Goal: Transaction & Acquisition: Download file/media

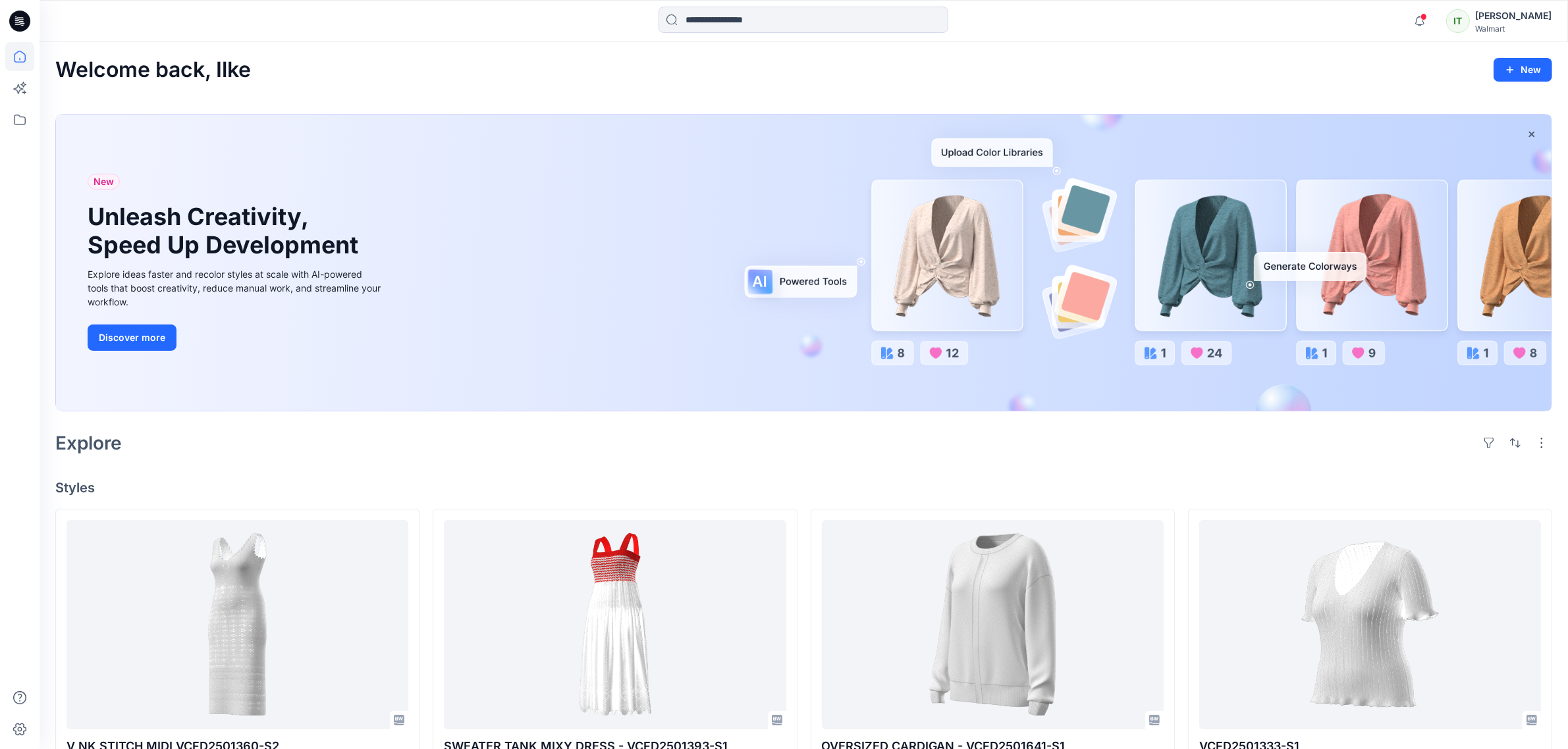
click at [1505, 28] on div "Walmart" at bounding box center [1513, 29] width 76 height 10
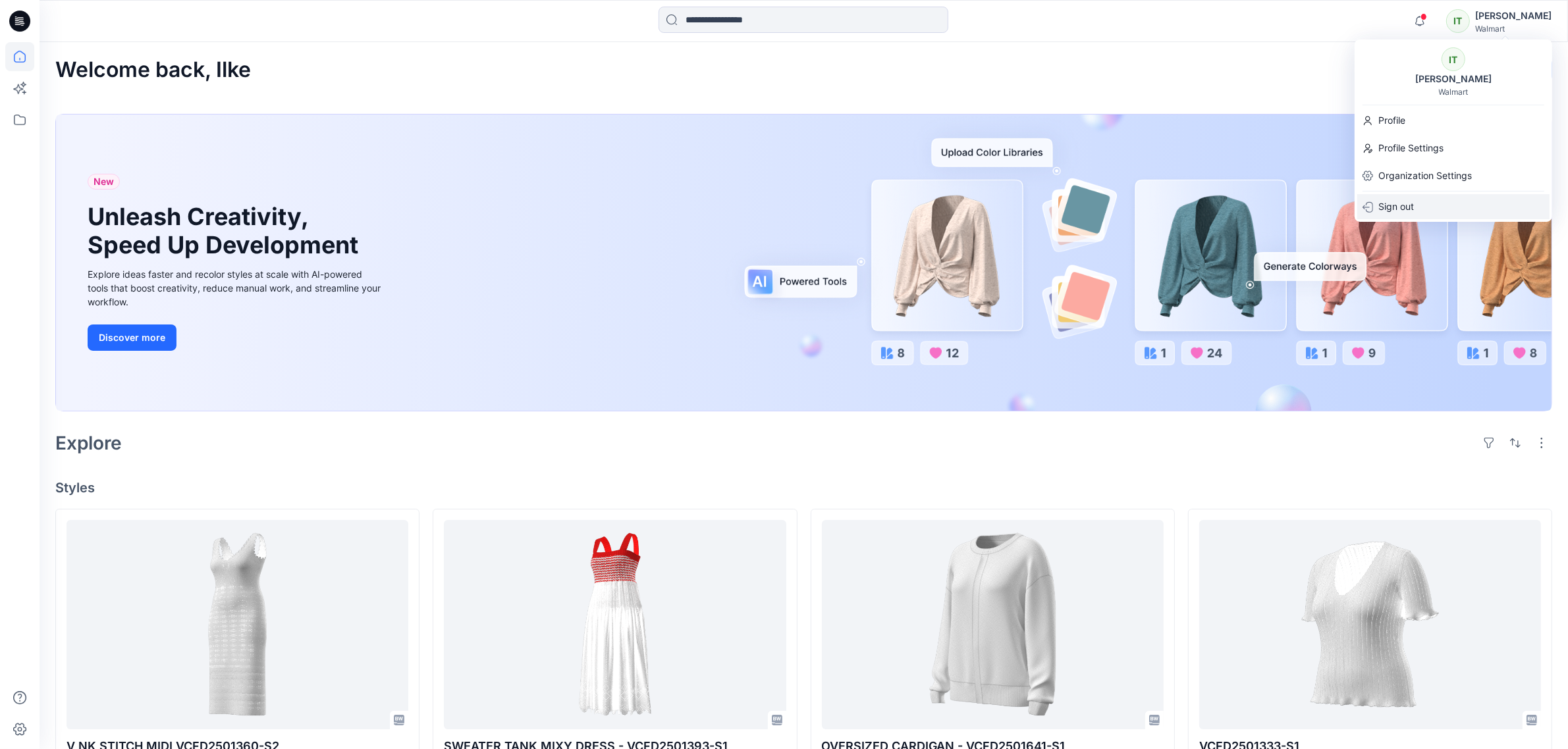
click at [1429, 194] on div "Sign out" at bounding box center [1453, 207] width 192 height 25
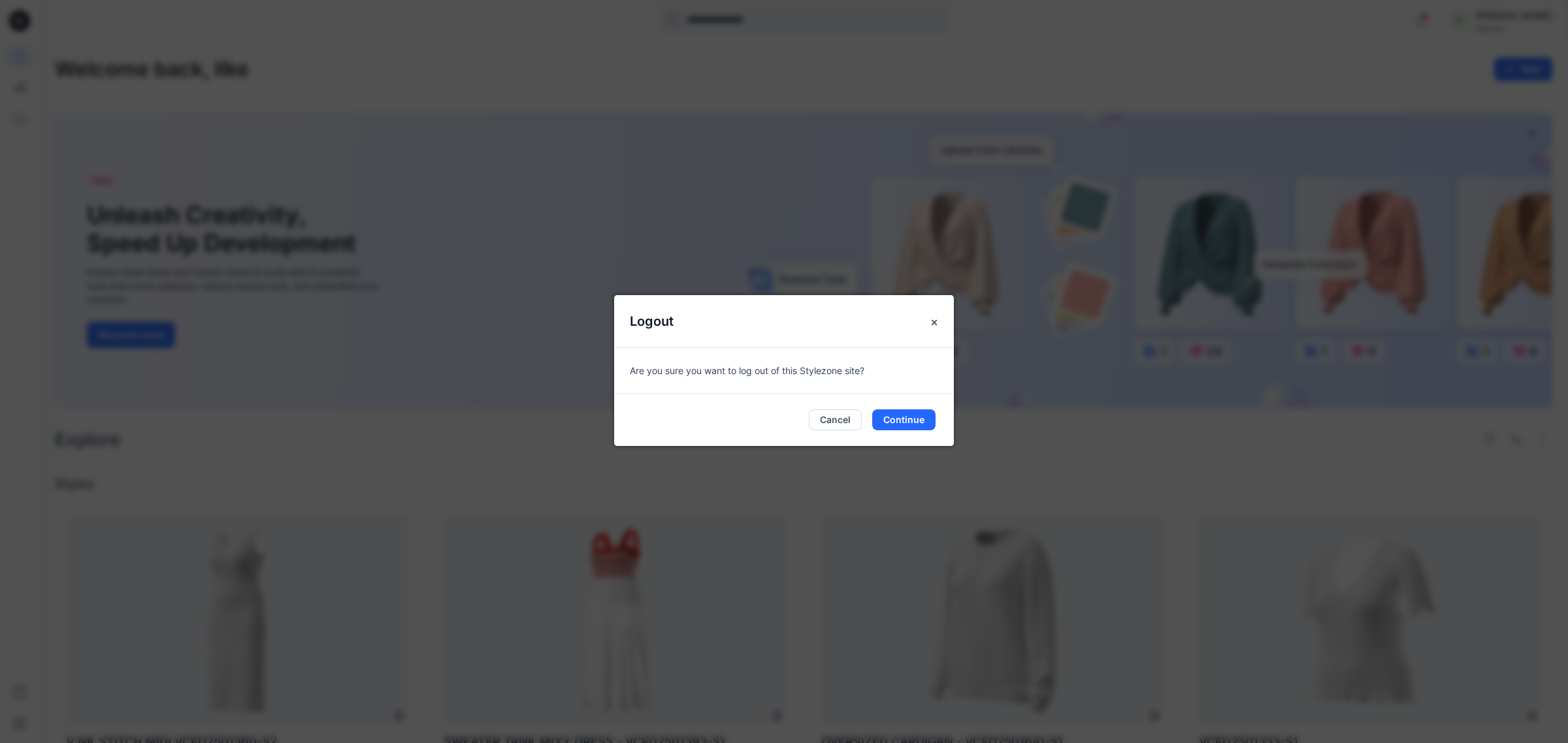
click at [901, 404] on div "Cancel Continue" at bounding box center [783, 420] width 340 height 52
click at [901, 415] on button "Continue" at bounding box center [903, 420] width 63 height 21
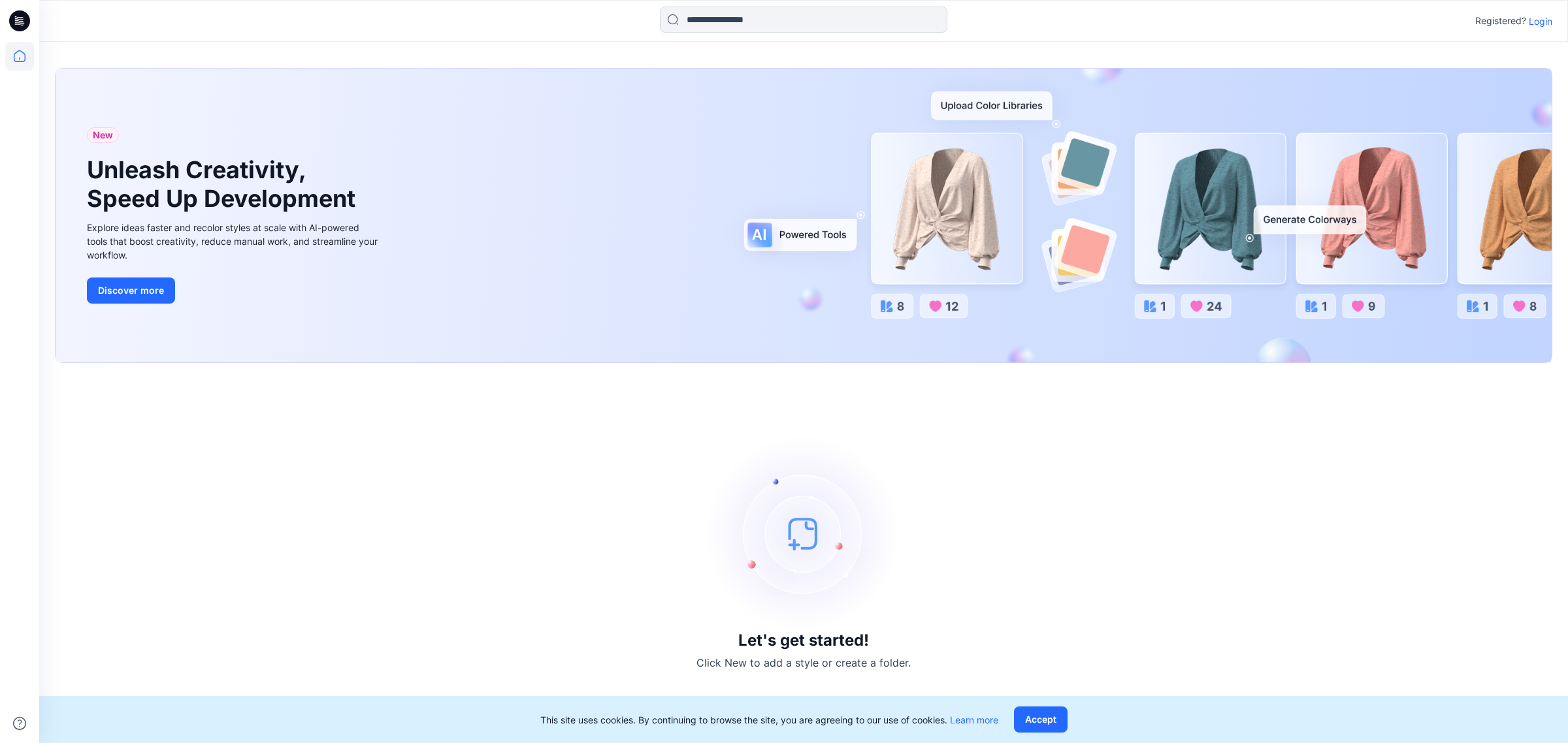
click at [1526, 15] on div "Registered? Login" at bounding box center [1513, 20] width 77 height 16
click at [1533, 17] on p "Login" at bounding box center [1540, 21] width 24 height 14
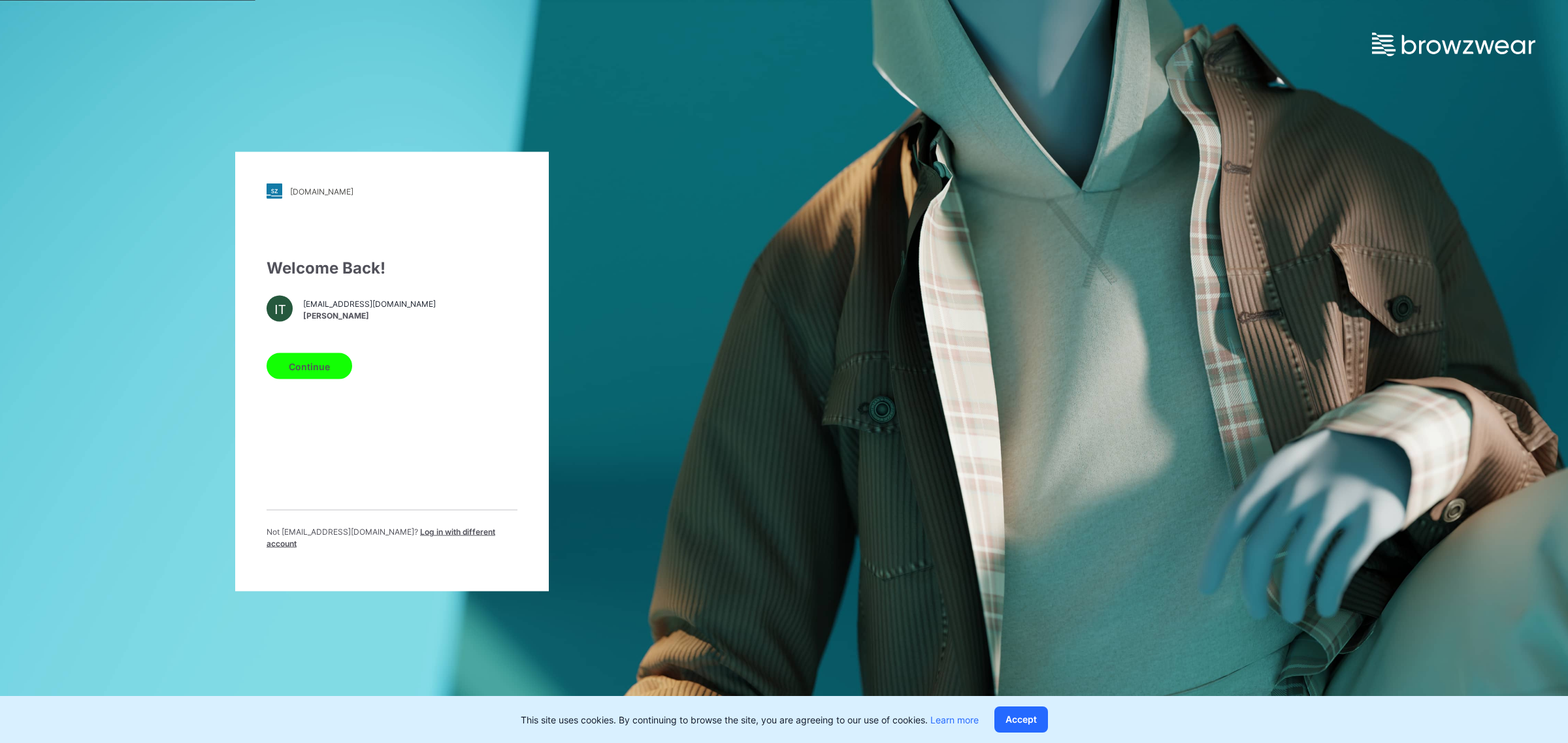
click at [433, 529] on div "Not ilketheeuwes@ralseygroup.com ? Log in with different account" at bounding box center [392, 535] width 251 height 50
click at [432, 533] on span "Log in with different account" at bounding box center [381, 538] width 229 height 22
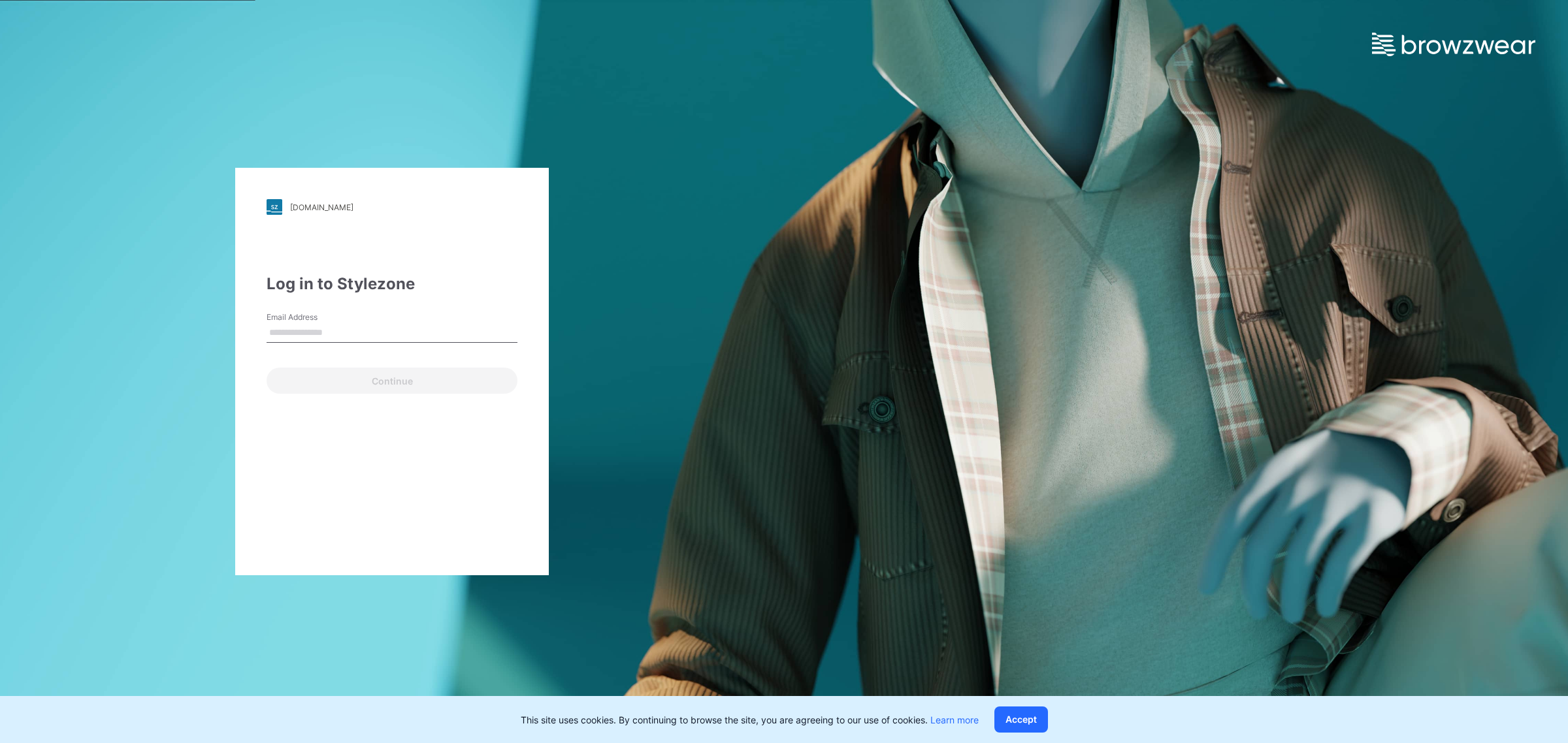
type input "**********"
click at [368, 390] on button "Continue" at bounding box center [392, 381] width 251 height 26
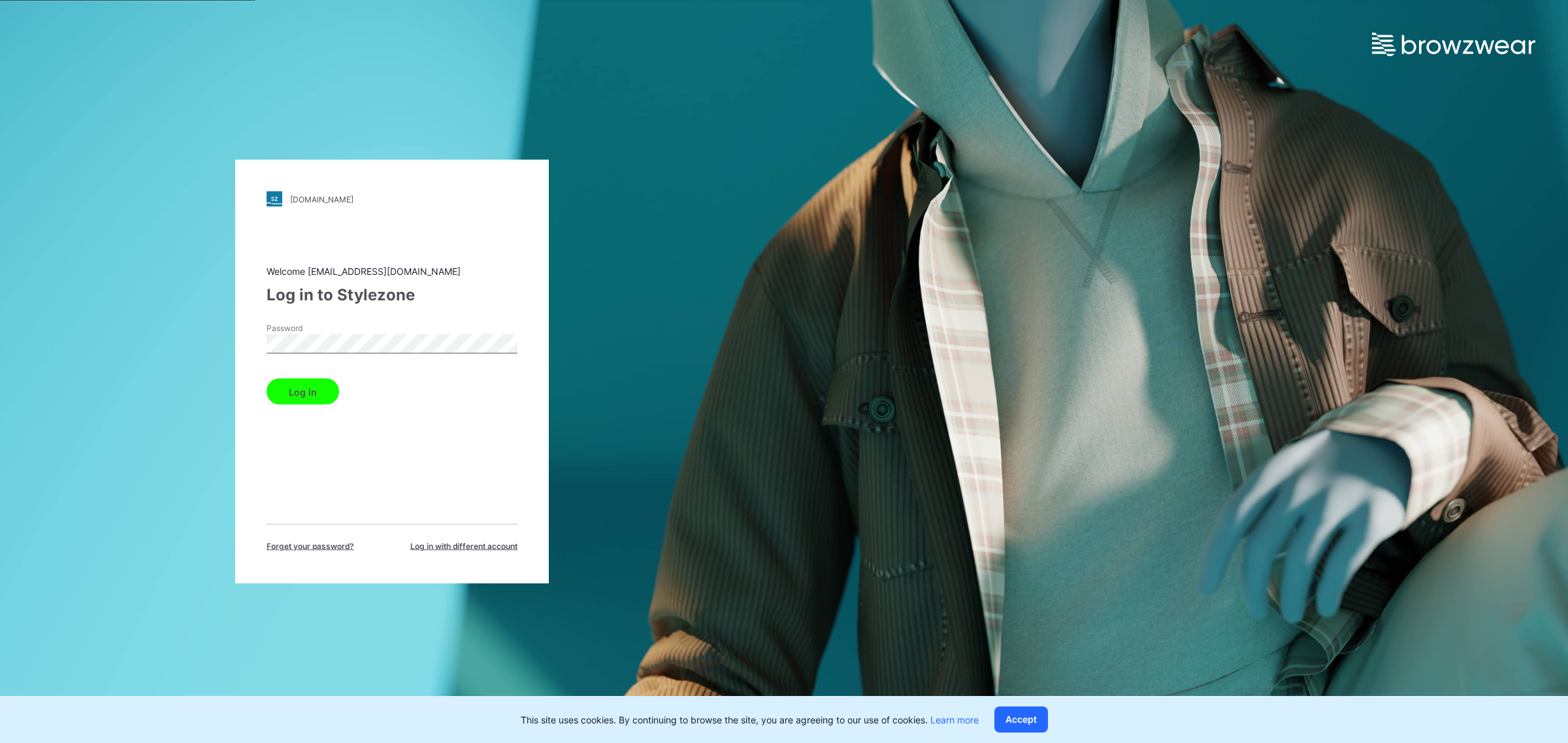
click at [317, 392] on button "Log in" at bounding box center [302, 392] width 72 height 26
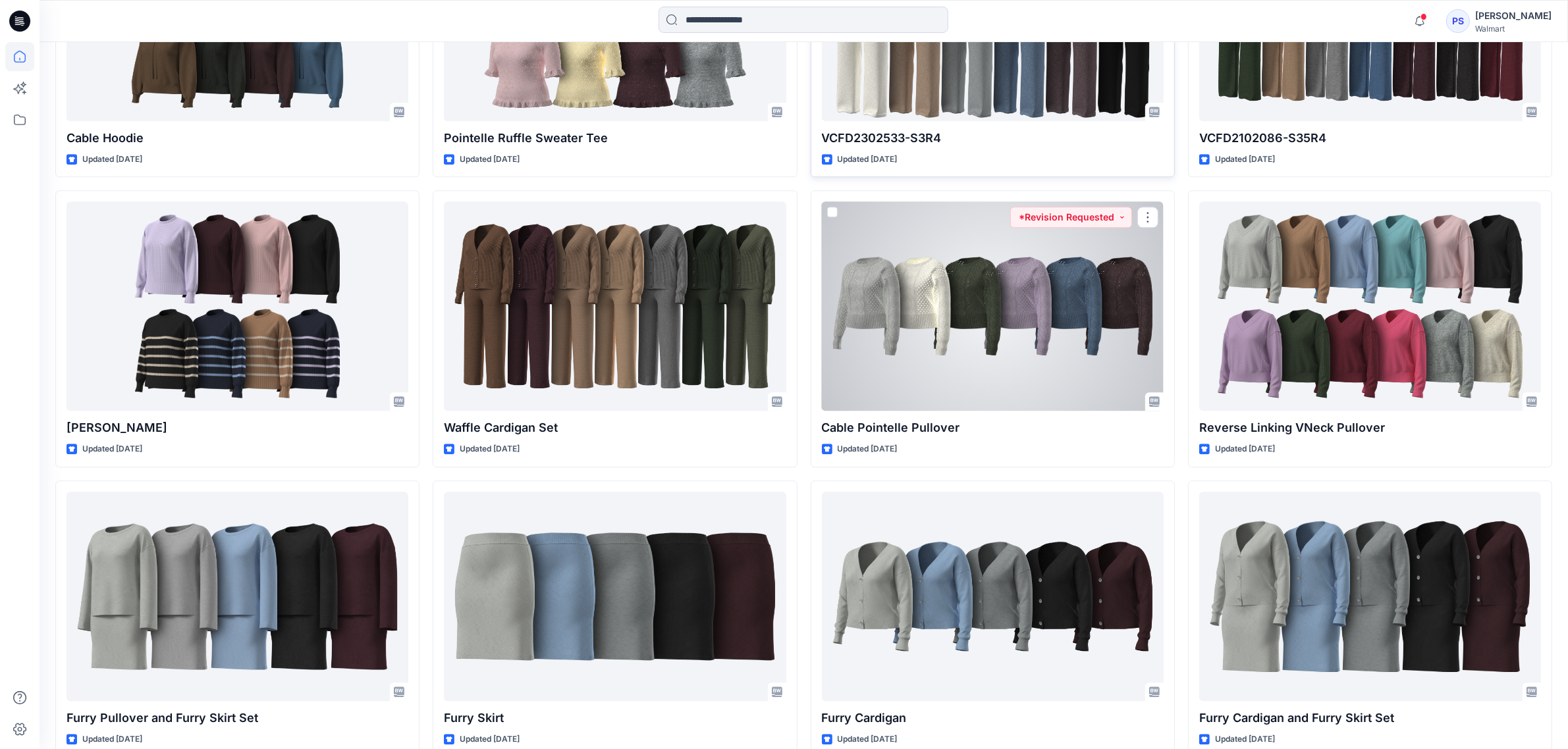
scroll to position [4409, 0]
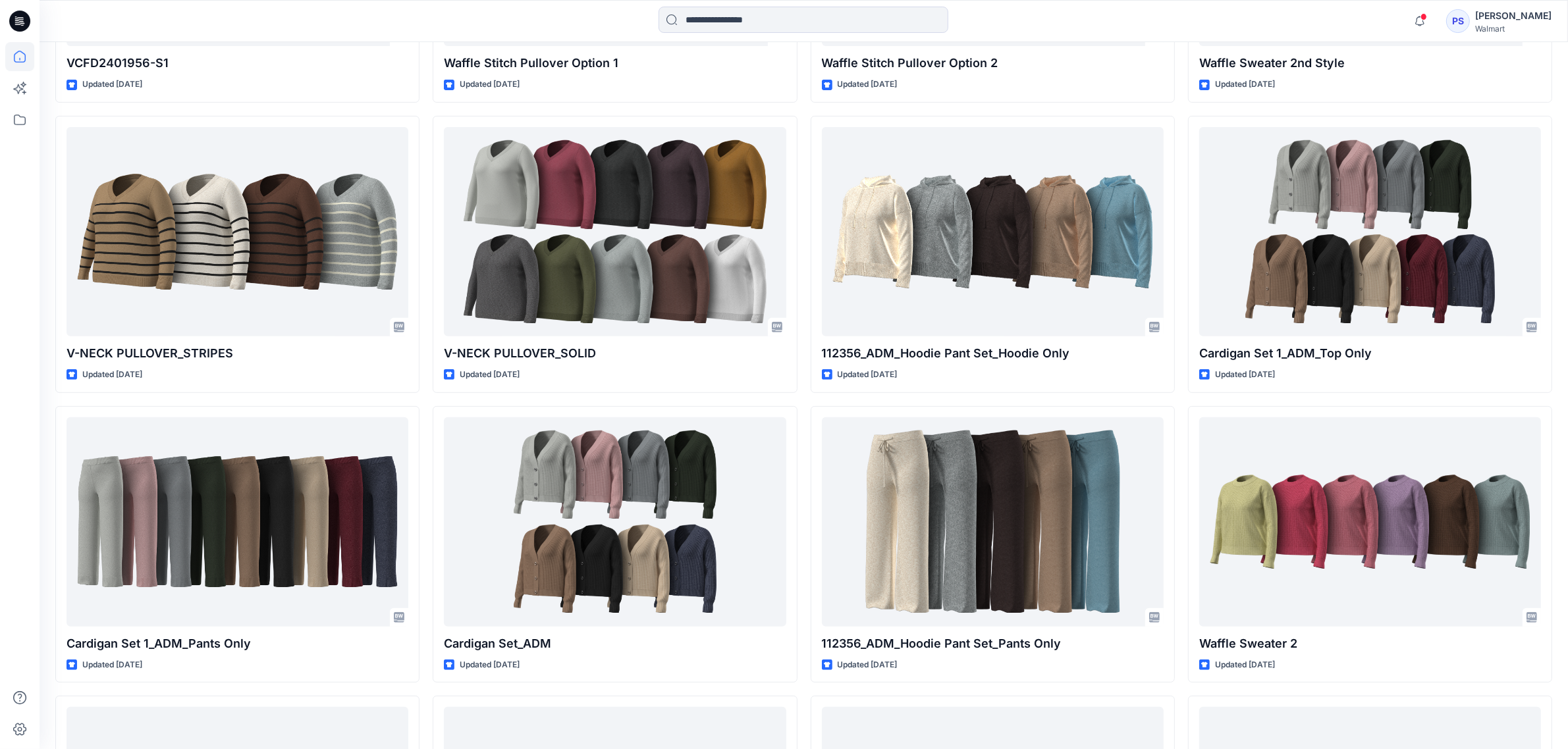
scroll to position [7021, 0]
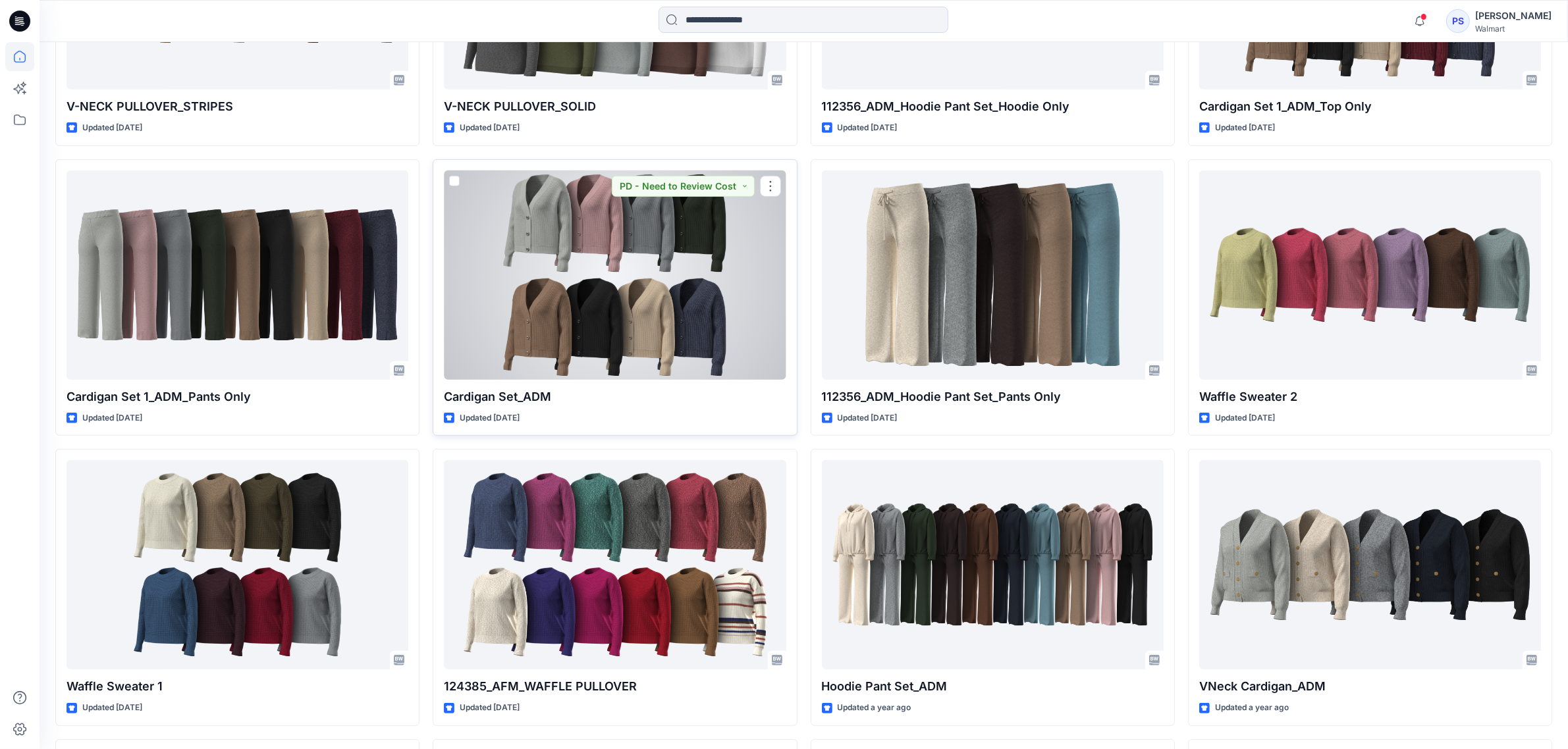
click at [657, 268] on div at bounding box center [615, 275] width 342 height 209
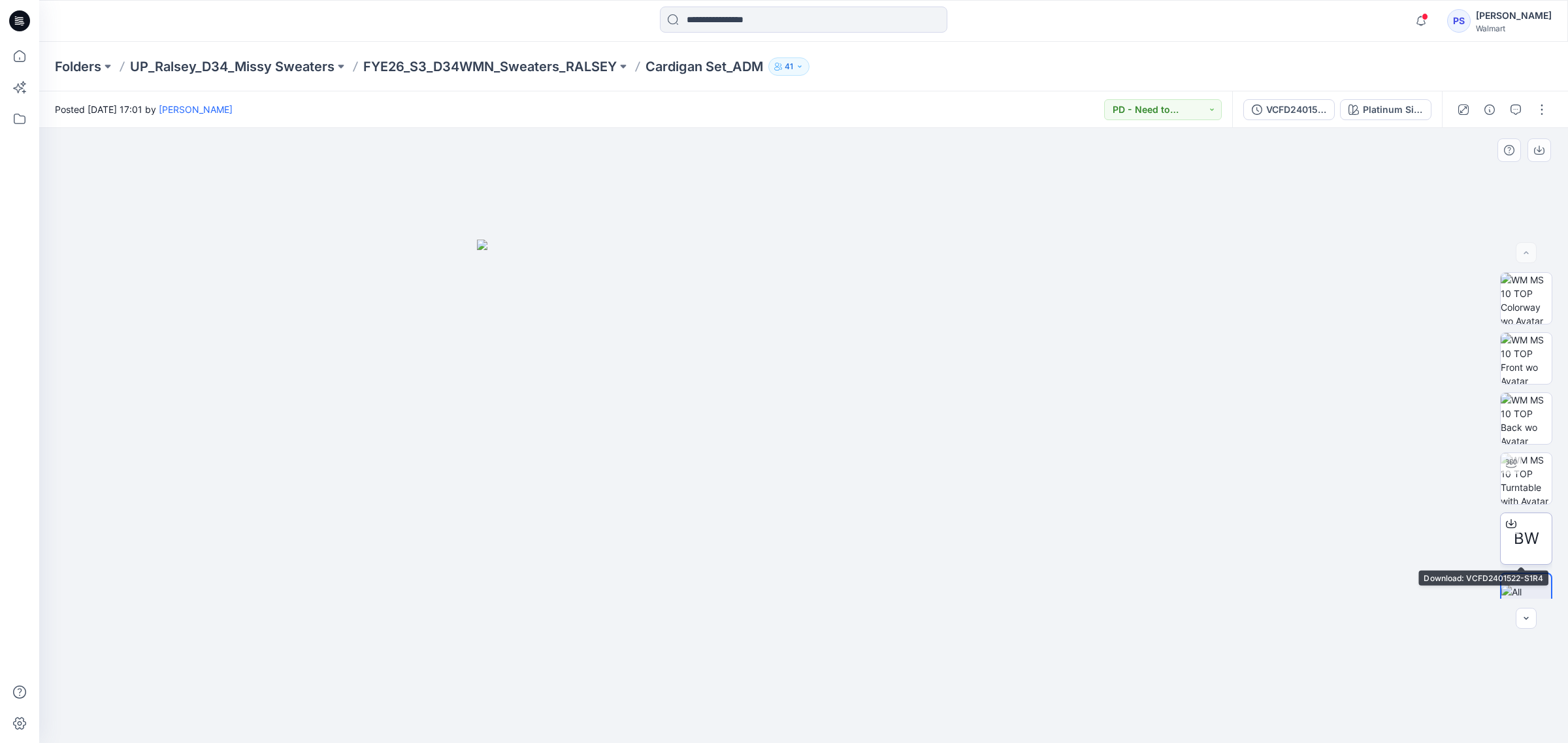
click at [1505, 521] on icon at bounding box center [1510, 523] width 10 height 10
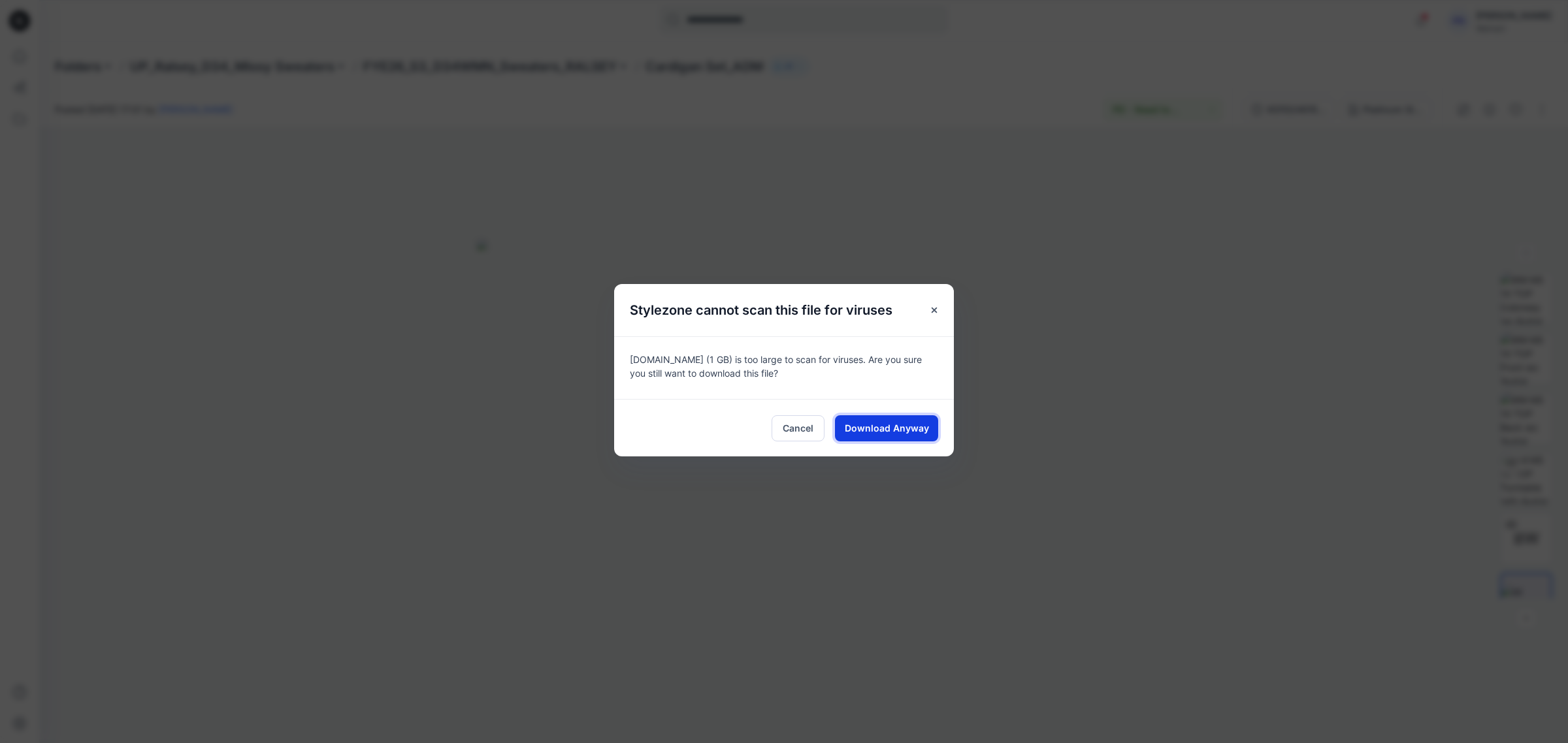
click at [890, 431] on span "Download Anyway" at bounding box center [887, 428] width 84 height 14
